Goal: Task Accomplishment & Management: Use online tool/utility

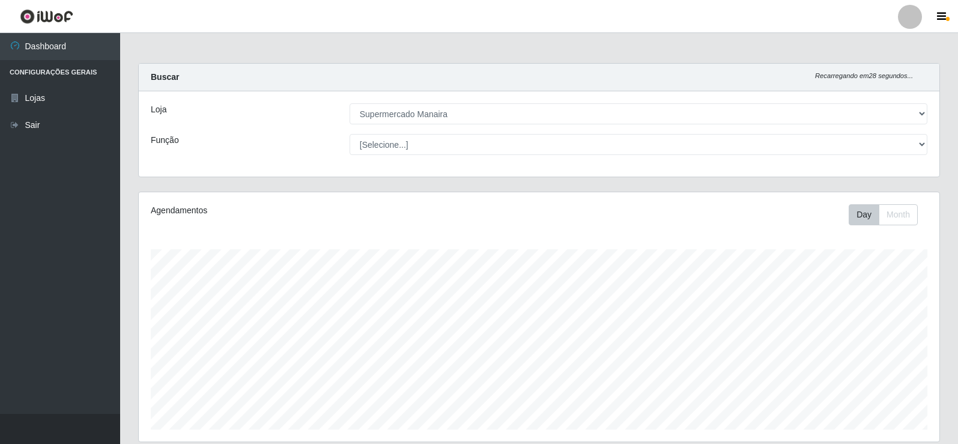
select select "443"
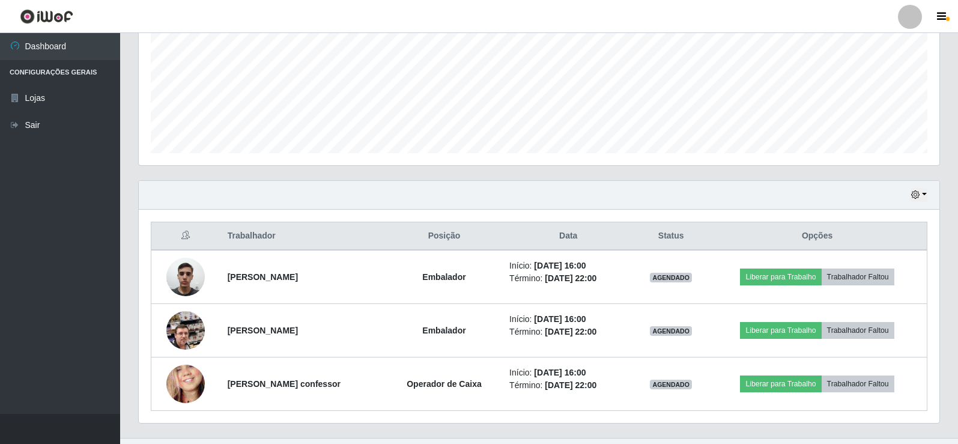
scroll to position [300, 0]
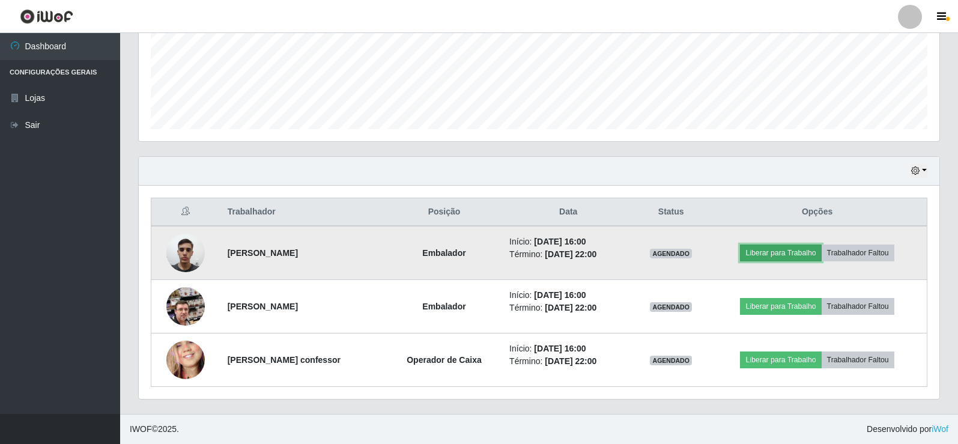
click at [794, 252] on button "Liberar para Trabalho" at bounding box center [780, 253] width 81 height 17
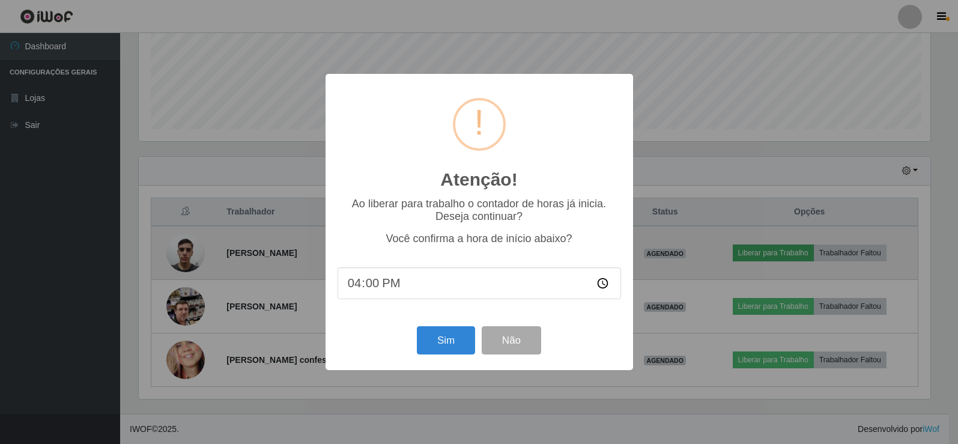
scroll to position [249, 795]
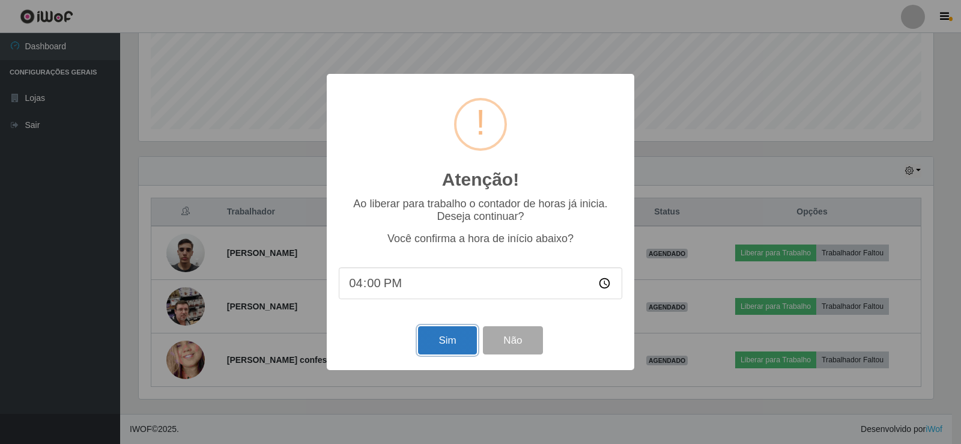
click at [443, 344] on button "Sim" at bounding box center [447, 340] width 58 height 28
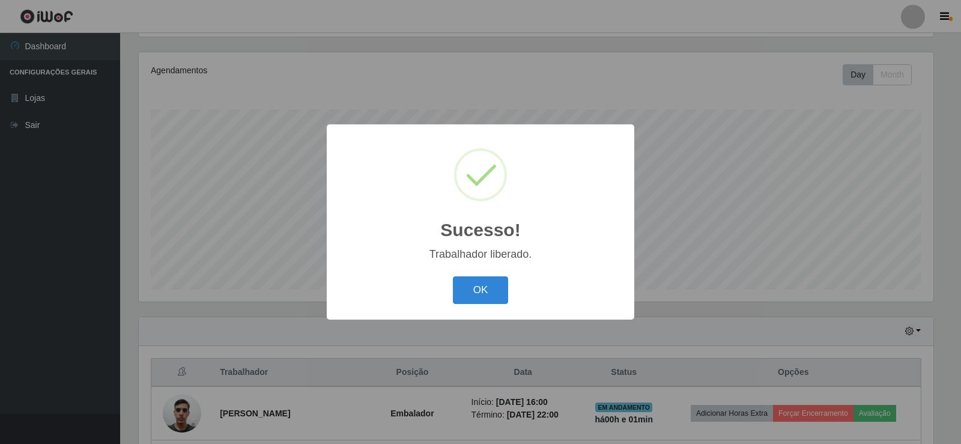
click at [481, 293] on button "OK" at bounding box center [481, 290] width 56 height 28
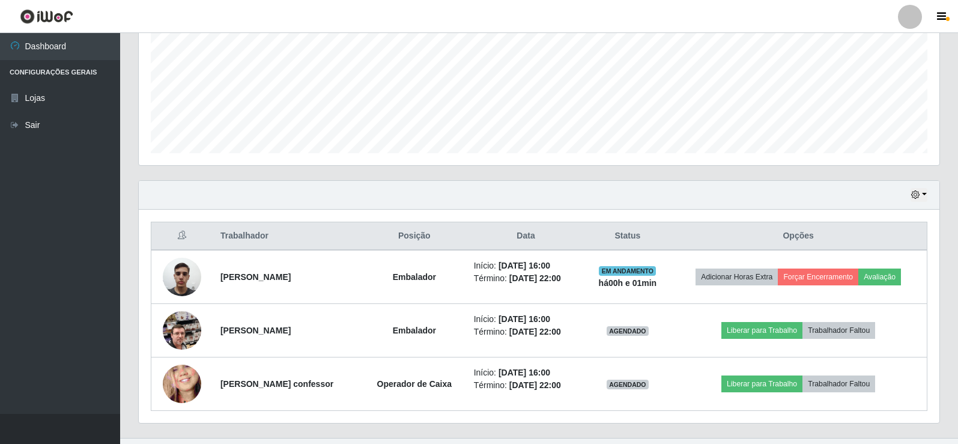
scroll to position [300, 0]
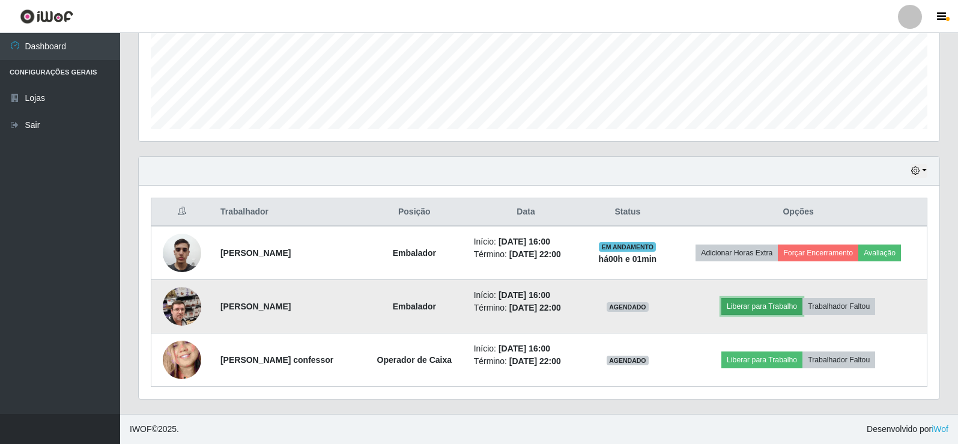
click at [788, 301] on button "Liberar para Trabalho" at bounding box center [762, 306] width 81 height 17
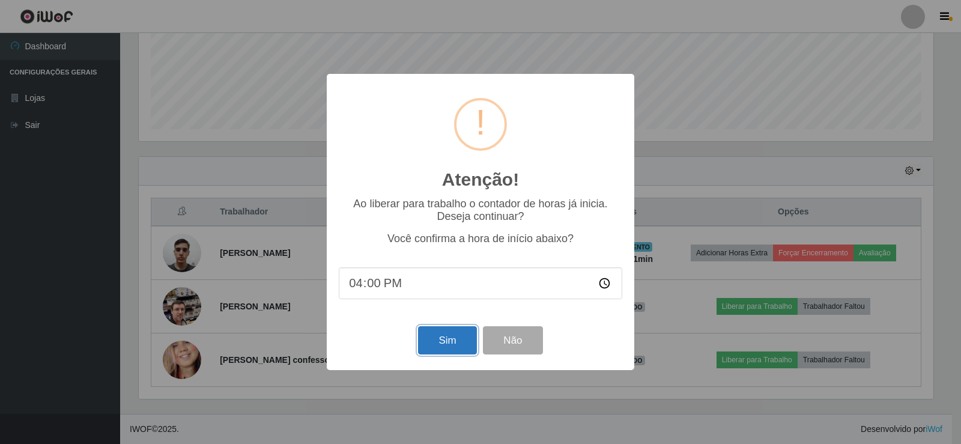
click at [446, 344] on button "Sim" at bounding box center [447, 340] width 58 height 28
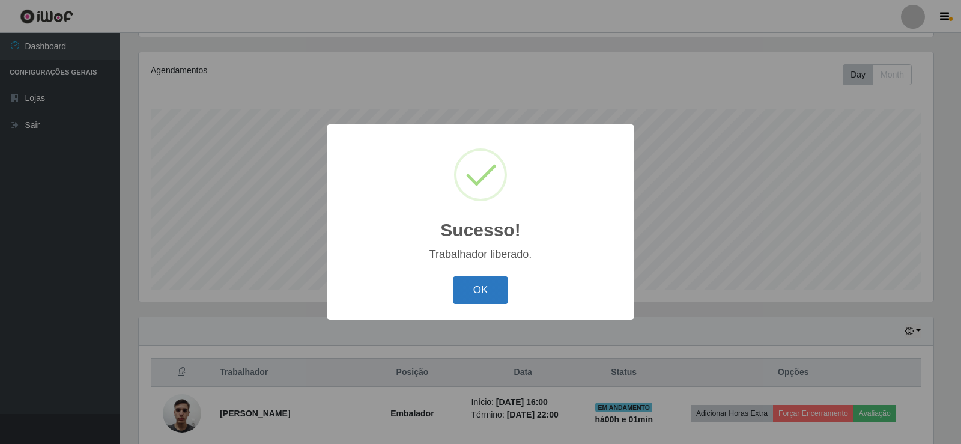
click at [477, 292] on button "OK" at bounding box center [481, 290] width 56 height 28
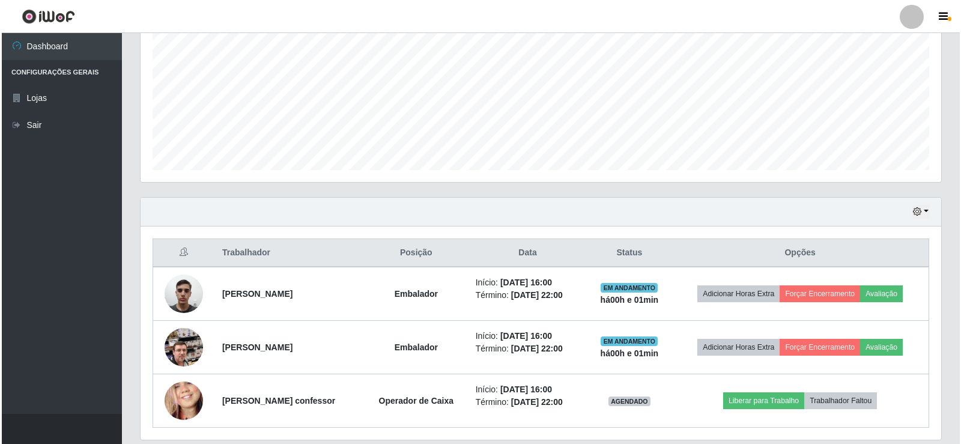
scroll to position [300, 0]
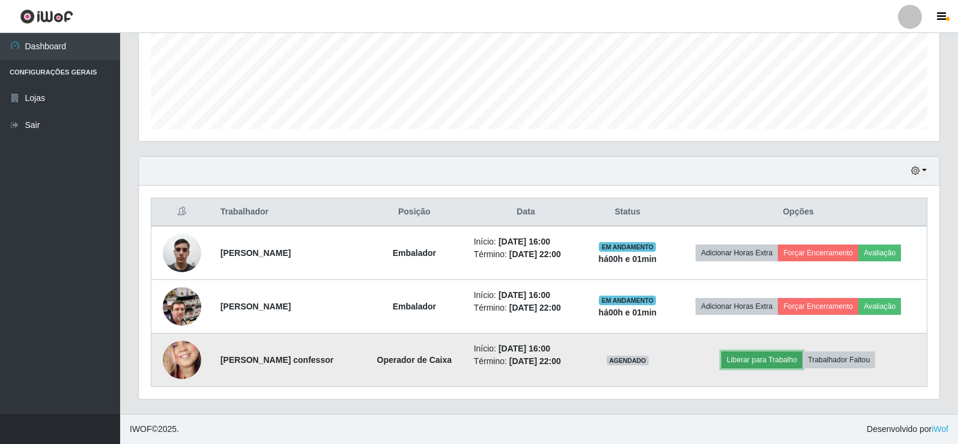
click at [759, 362] on button "Liberar para Trabalho" at bounding box center [762, 360] width 81 height 17
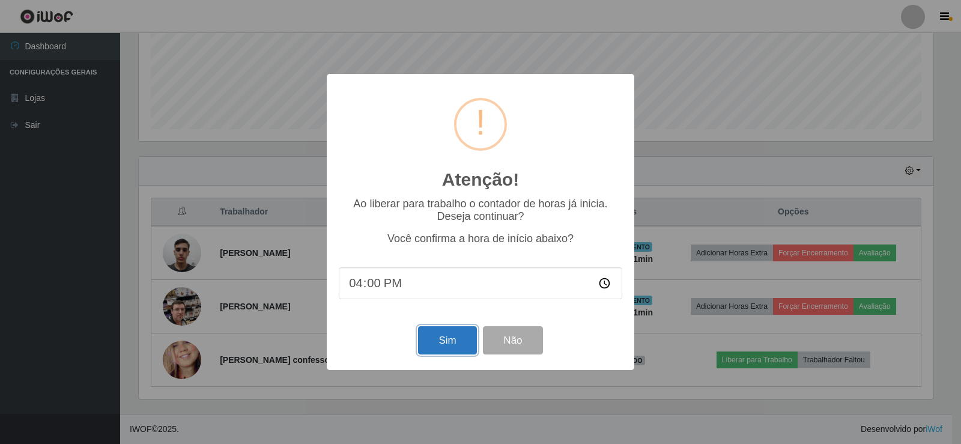
drag, startPoint x: 436, startPoint y: 343, endPoint x: 436, endPoint y: 329, distance: 13.8
click at [436, 341] on button "Sim" at bounding box center [447, 340] width 58 height 28
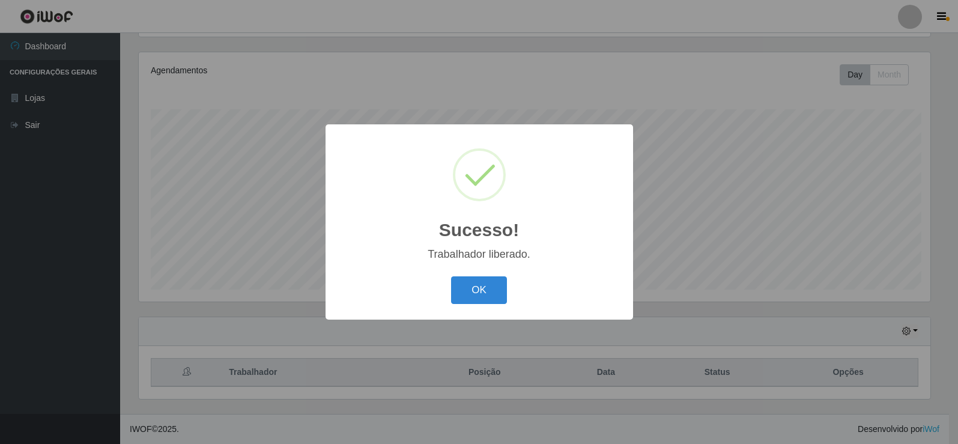
scroll to position [0, 0]
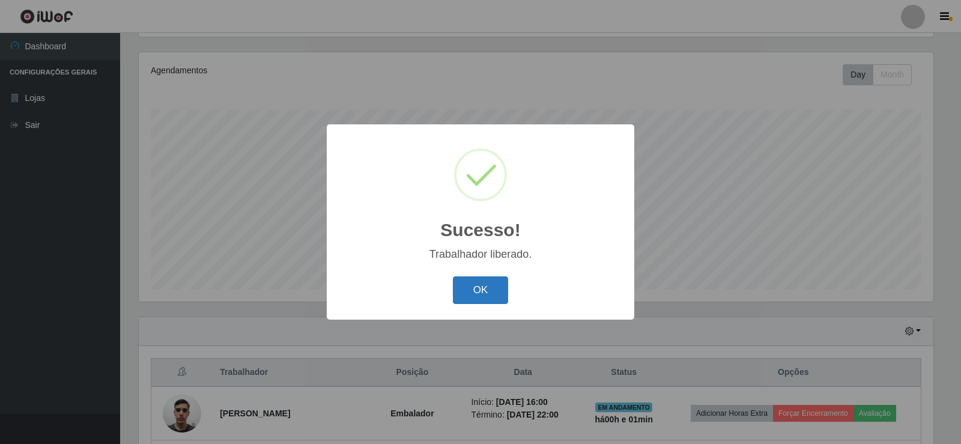
click at [483, 292] on button "OK" at bounding box center [481, 290] width 56 height 28
